Goal: Check status

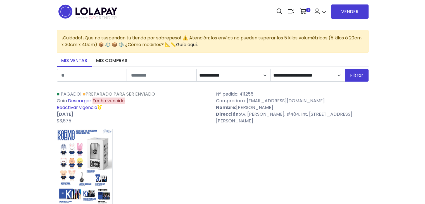
select select "*"
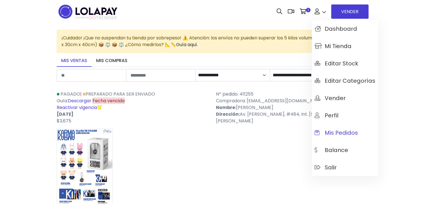
click at [355, 133] on span "Mis pedidos" at bounding box center [336, 133] width 43 height 6
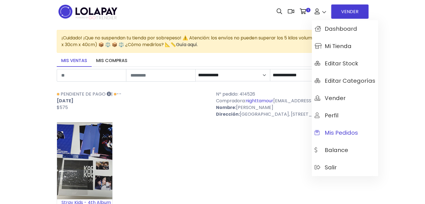
click at [335, 131] on span "Mis pedidos" at bounding box center [336, 133] width 43 height 6
